Goal: Task Accomplishment & Management: Manage account settings

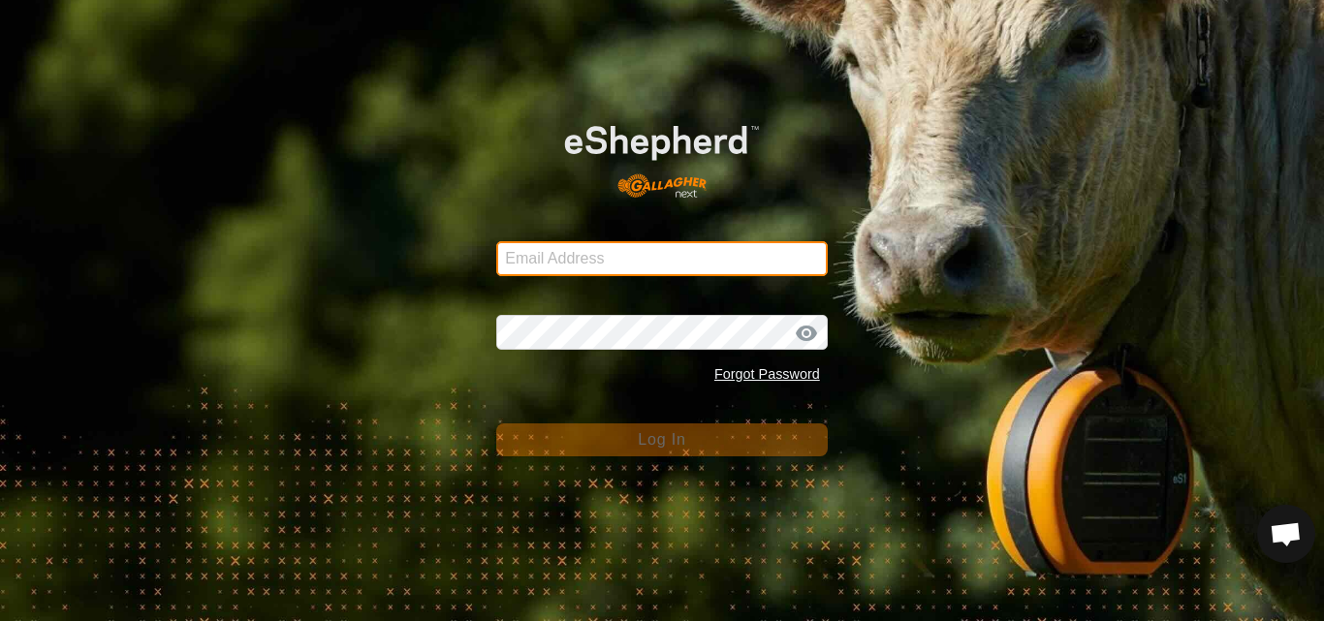
click at [660, 261] on input "Email Address" at bounding box center [661, 258] width 331 height 35
type input "[PERSON_NAME][EMAIL_ADDRESS][DOMAIN_NAME]"
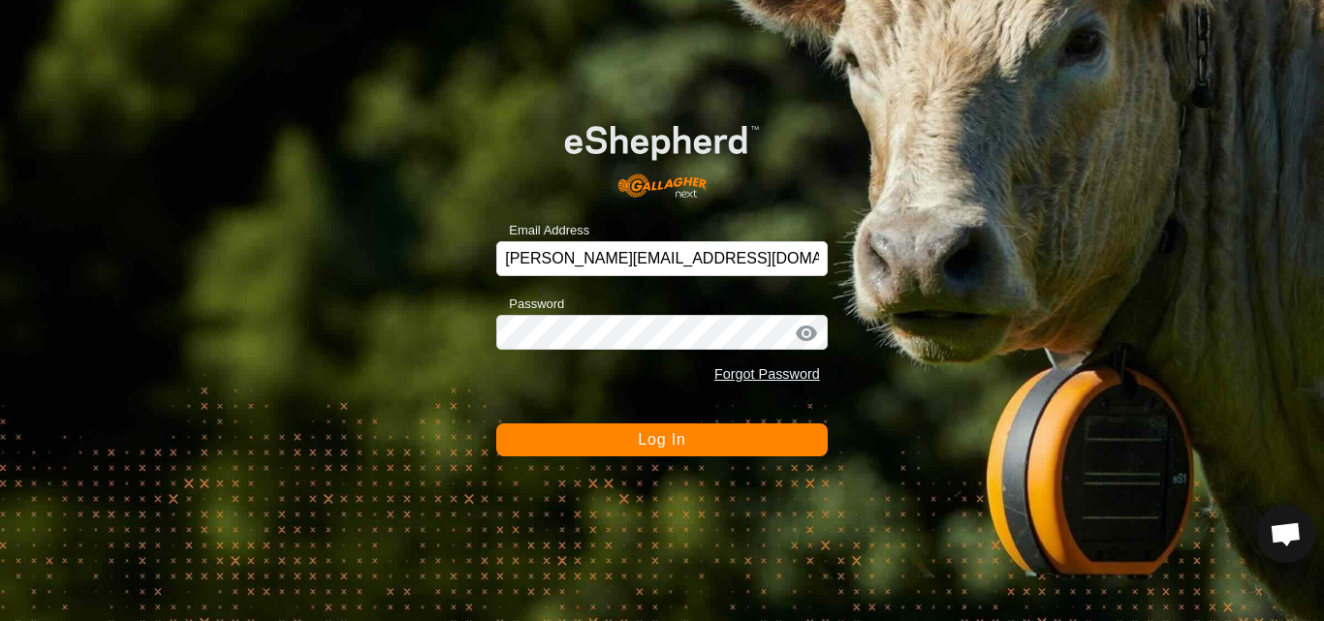
click at [648, 437] on span "Log In" at bounding box center [661, 439] width 47 height 16
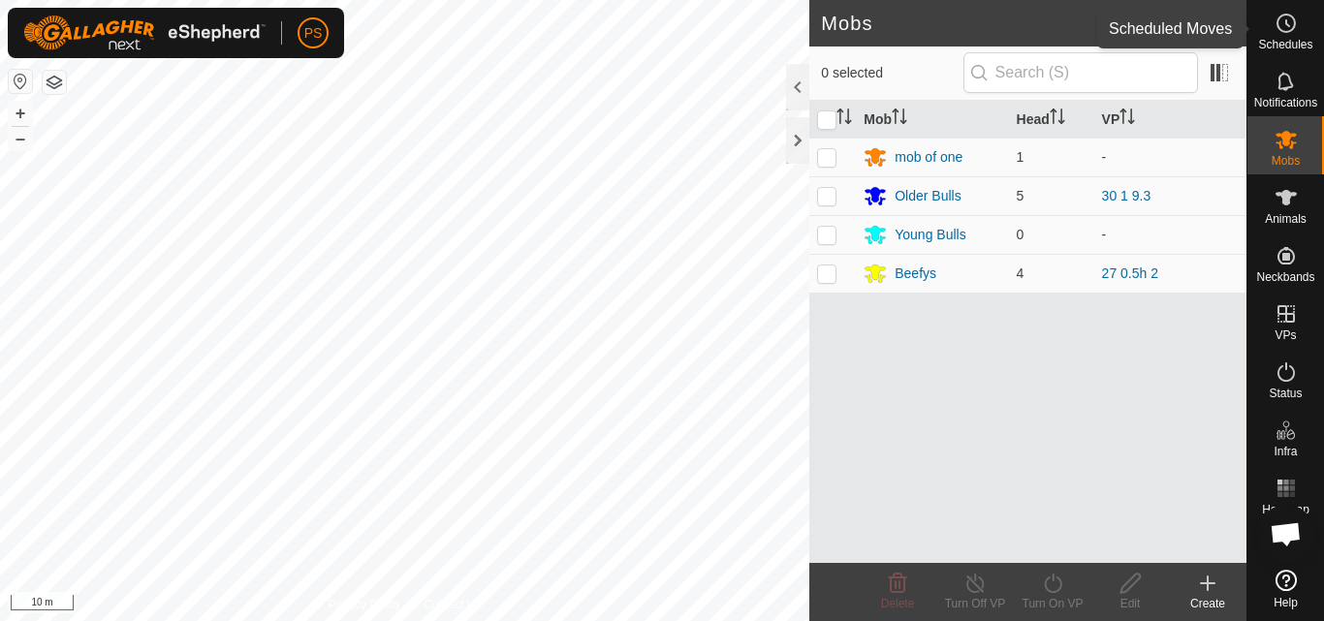
click at [1292, 30] on circle at bounding box center [1285, 23] width 17 height 17
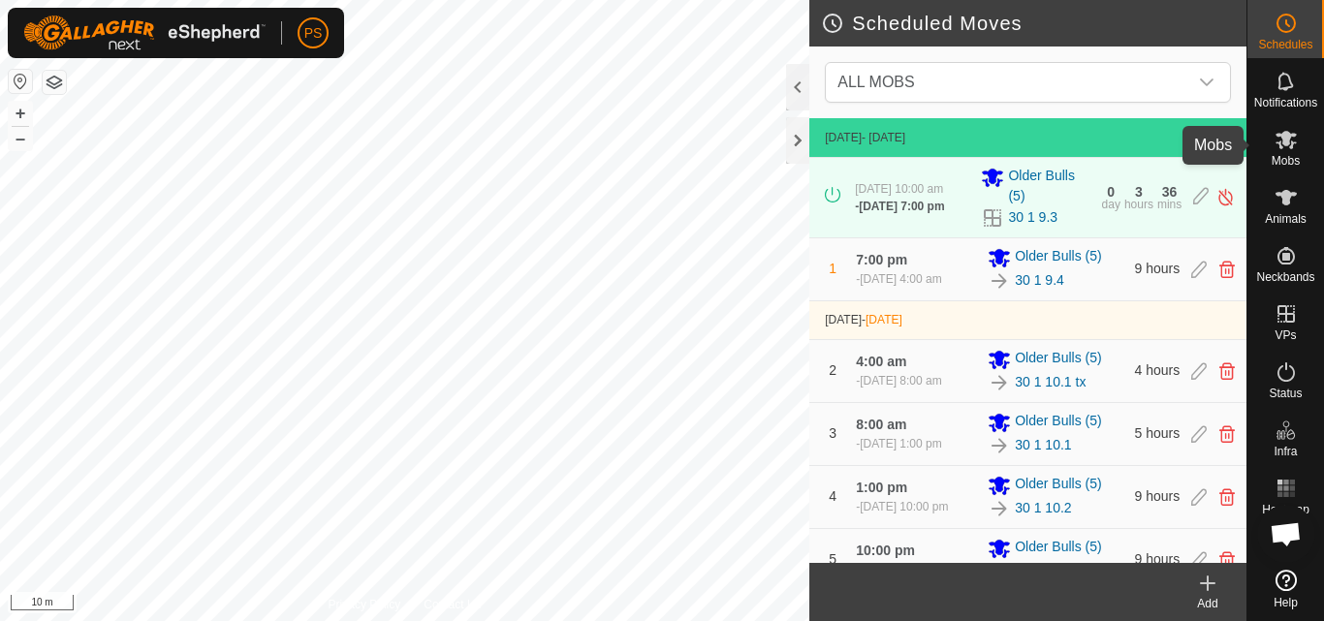
click at [1280, 141] on icon at bounding box center [1285, 139] width 23 height 23
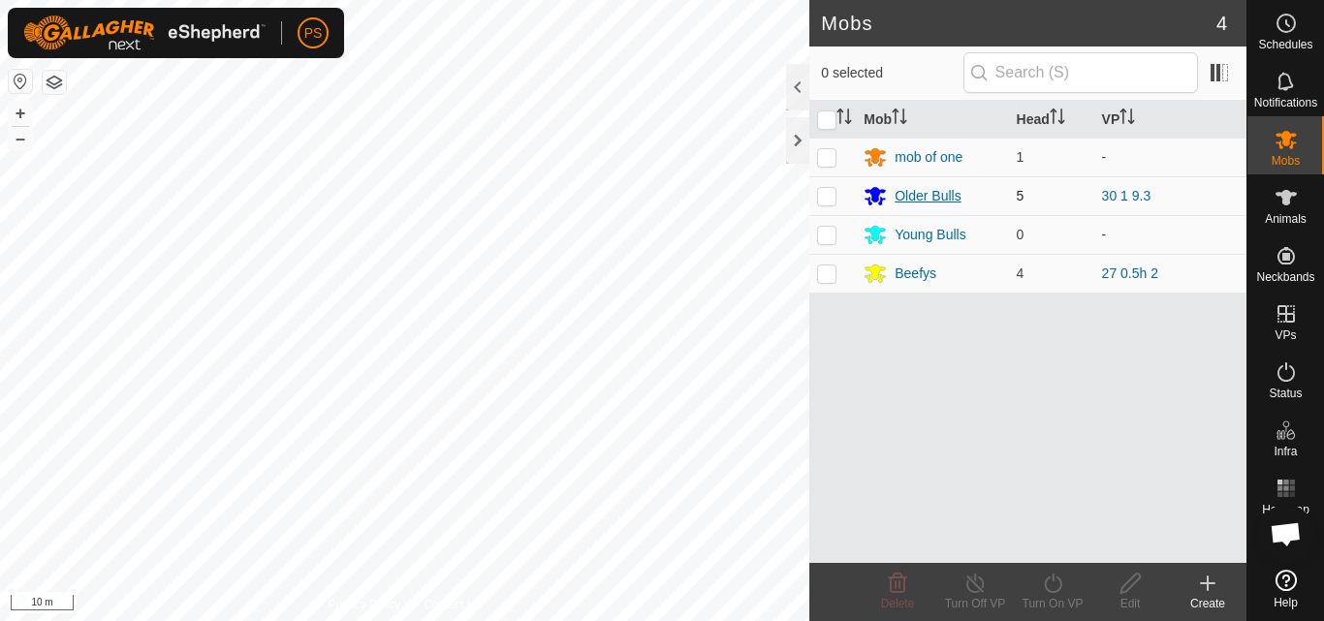
click at [941, 190] on div "Older Bulls" at bounding box center [927, 196] width 66 height 20
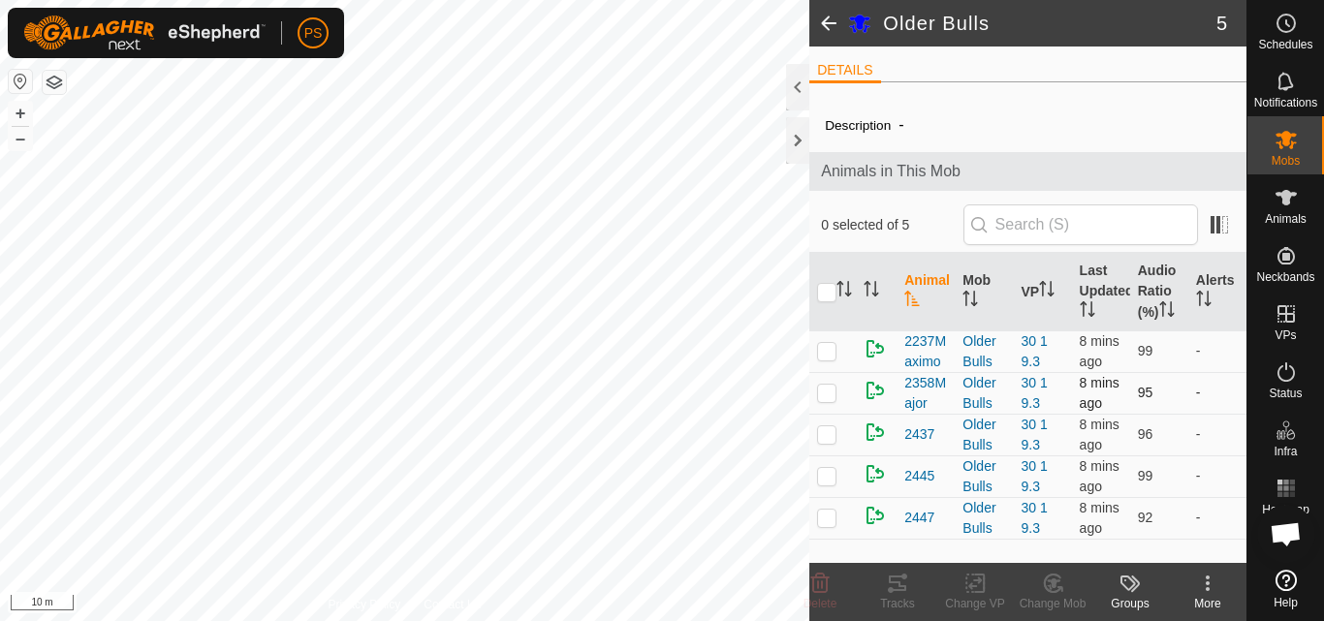
click at [825, 397] on p-checkbox at bounding box center [826, 393] width 19 height 16
click at [892, 582] on icon at bounding box center [897, 584] width 17 height 16
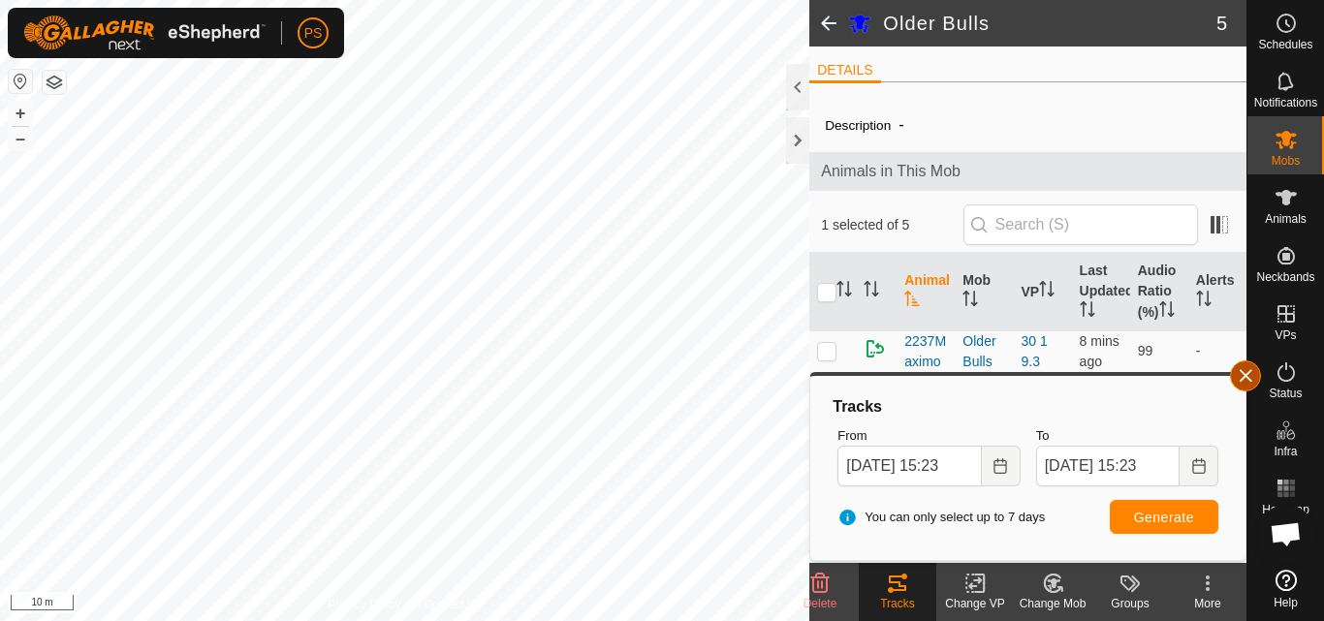
click at [1242, 377] on button "button" at bounding box center [1245, 375] width 31 height 31
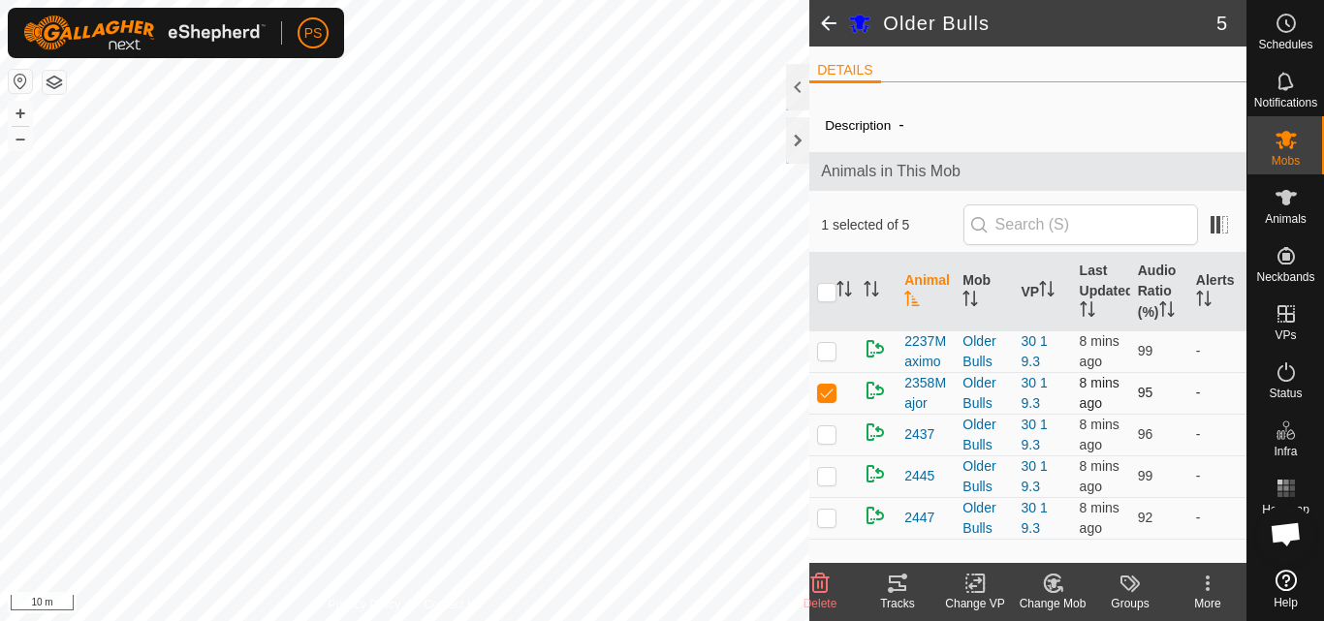
click at [826, 386] on p-checkbox at bounding box center [826, 393] width 19 height 16
checkbox input "false"
